Goal: Task Accomplishment & Management: Manage account settings

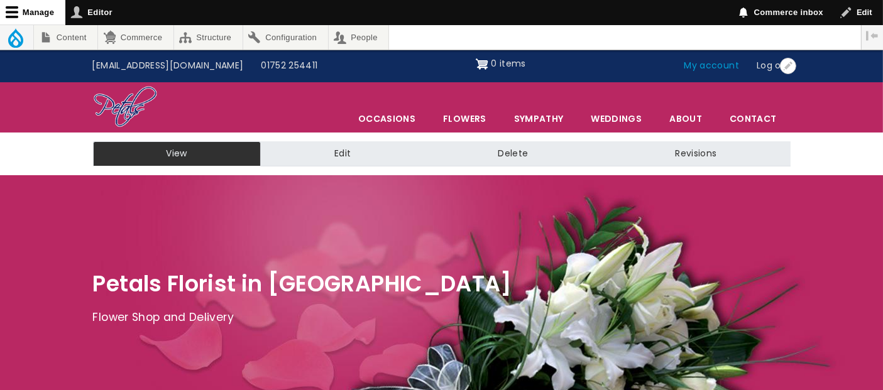
click at [708, 69] on link "My account" at bounding box center [712, 66] width 73 height 24
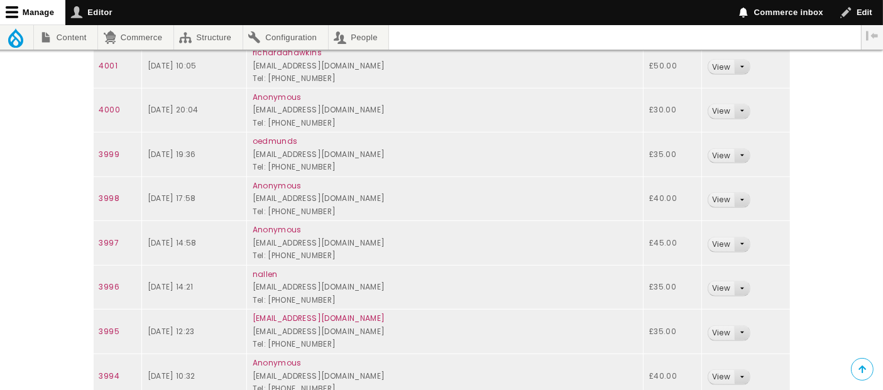
scroll to position [768, 0]
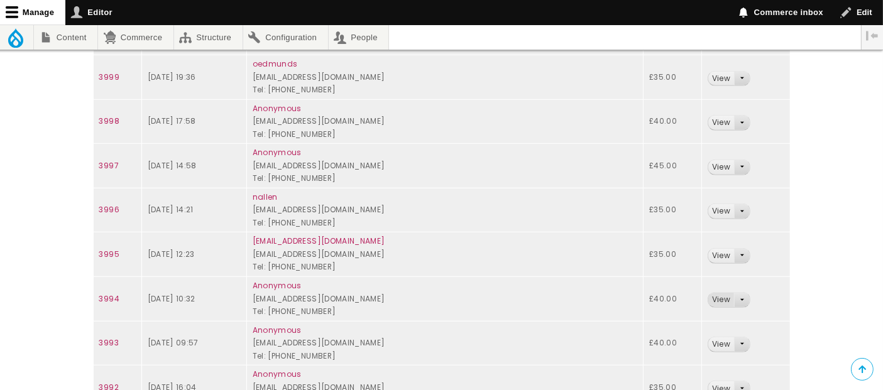
click at [714, 295] on link "View" at bounding box center [721, 300] width 26 height 14
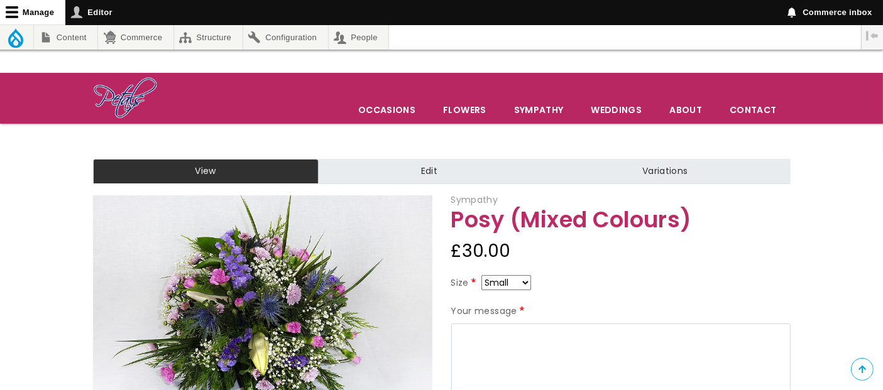
scroll to position [140, 0]
